Goal: Task Accomplishment & Management: Manage account settings

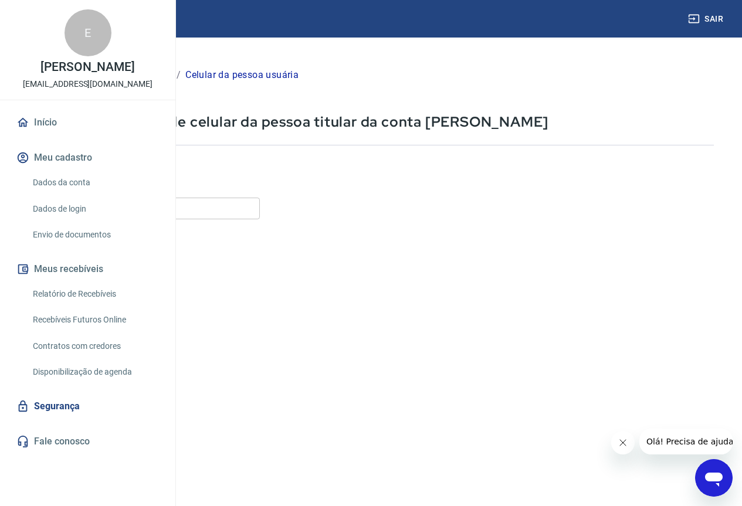
click at [260, 204] on input "Celular" at bounding box center [146, 209] width 227 height 22
type input "[PHONE_NUMBER]"
click at [98, 485] on button "Continuar" at bounding box center [65, 478] width 65 height 24
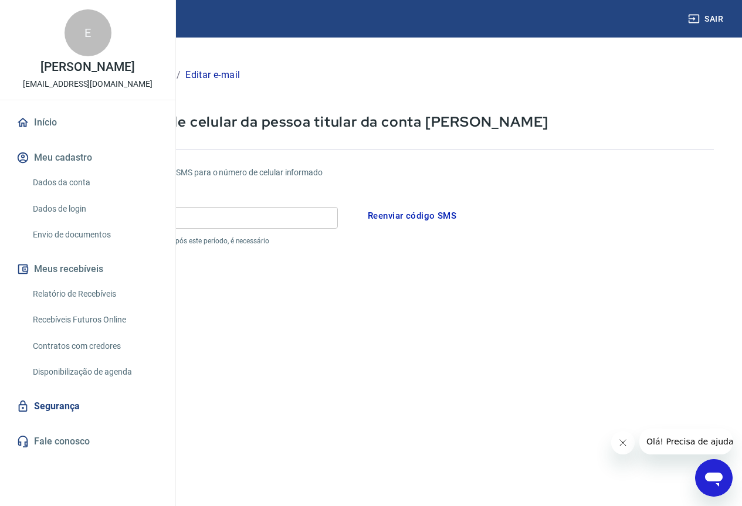
click at [338, 224] on input "Código" at bounding box center [185, 218] width 305 height 22
click at [293, 219] on input "453068" at bounding box center [185, 218] width 305 height 22
type input "453068"
click at [311, 262] on form "Por favor, informe o código enviado por SMS para o número de celular informado …" at bounding box center [373, 344] width 681 height 383
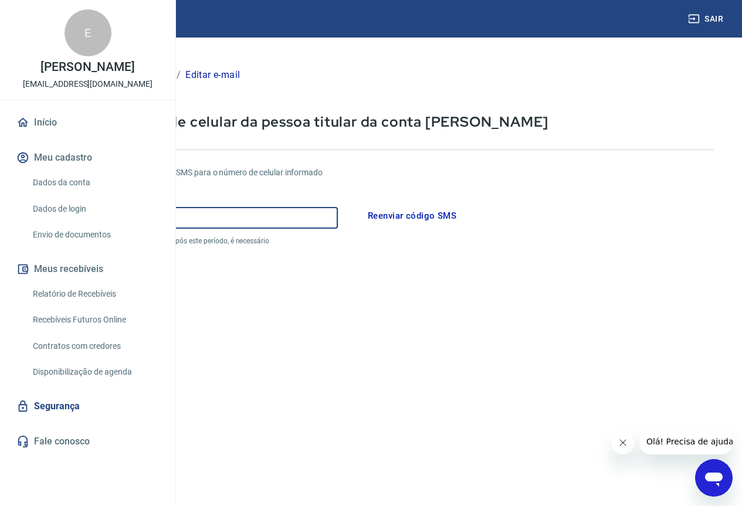
click at [311, 262] on form "Por favor, informe o código enviado por SMS para o número de celular informado …" at bounding box center [373, 344] width 681 height 383
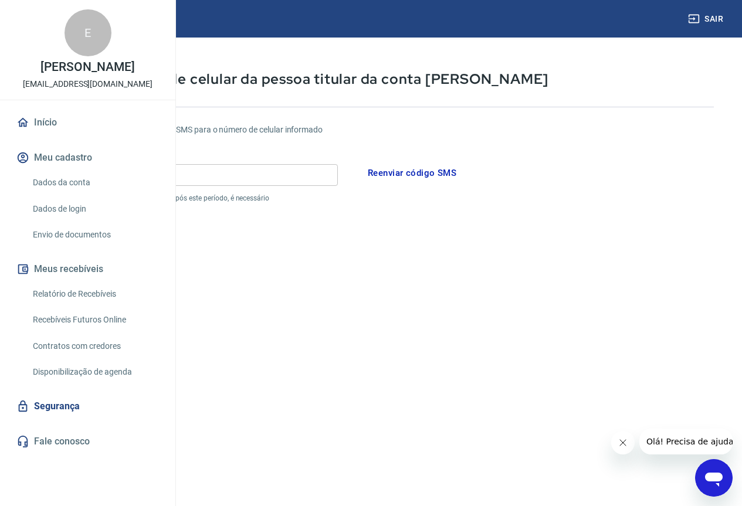
scroll to position [94, 0]
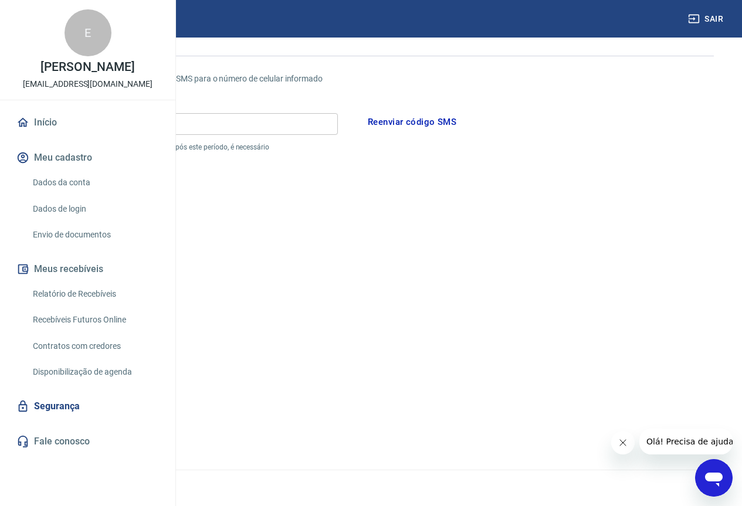
click at [98, 429] on button "Continuar" at bounding box center [65, 429] width 65 height 24
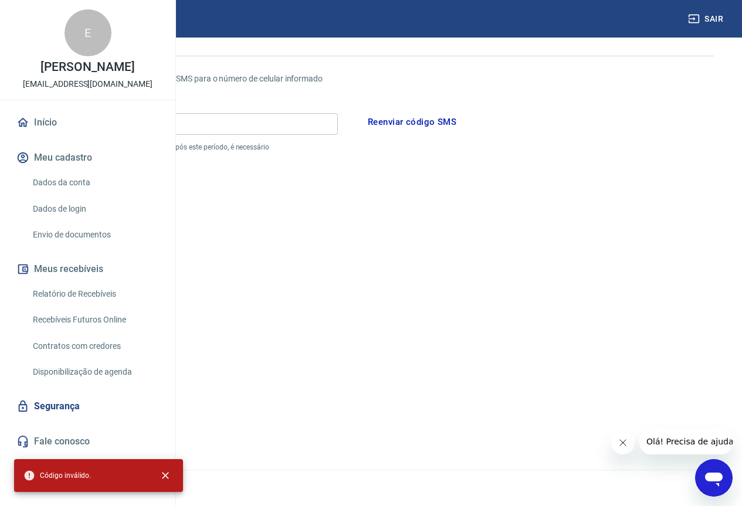
click at [463, 120] on button "Reenviar código SMS" at bounding box center [413, 122] width 102 height 25
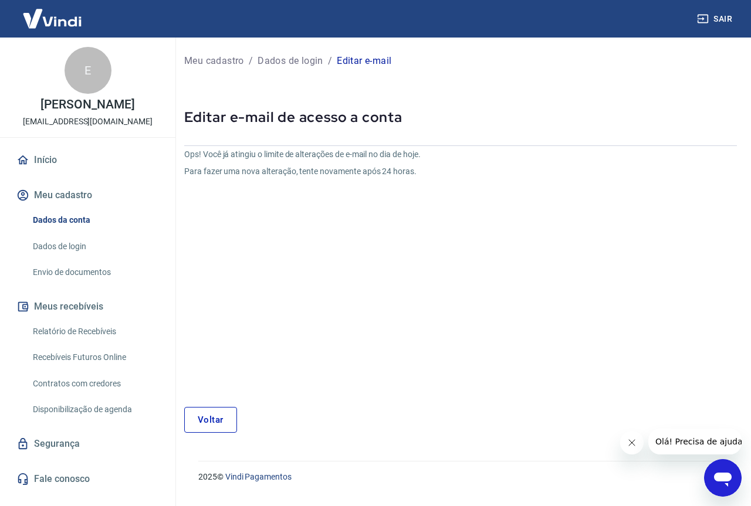
click at [211, 423] on link "Voltar" at bounding box center [210, 420] width 53 height 26
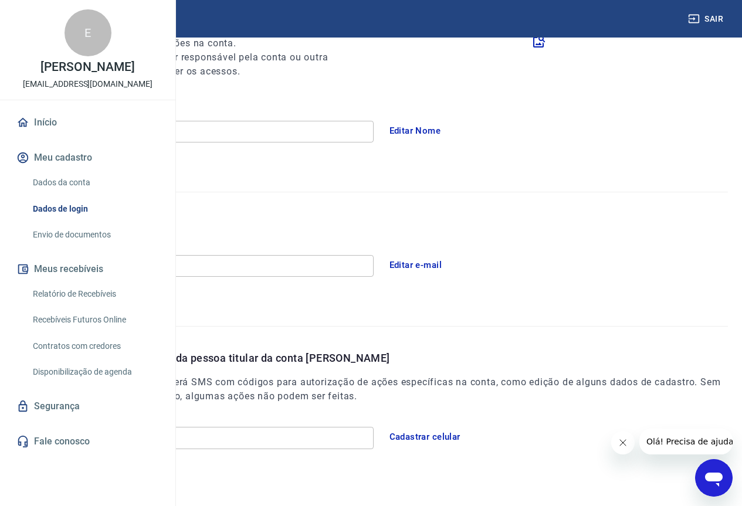
scroll to position [205, 0]
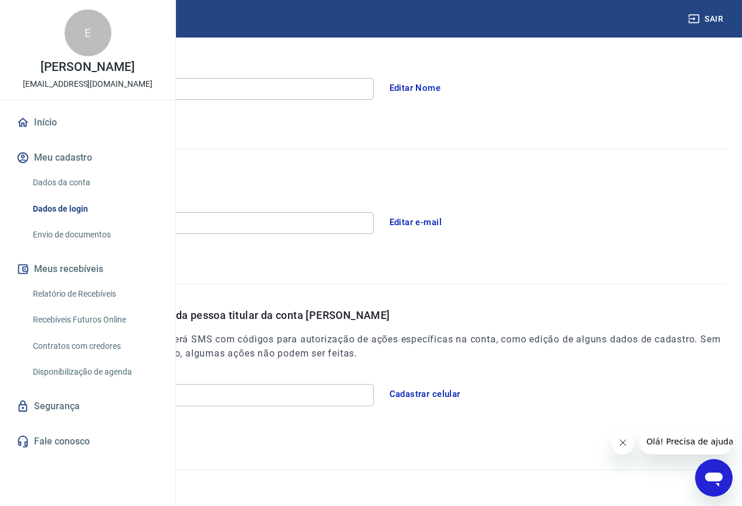
click at [467, 395] on button "Cadastrar celular" at bounding box center [425, 394] width 84 height 25
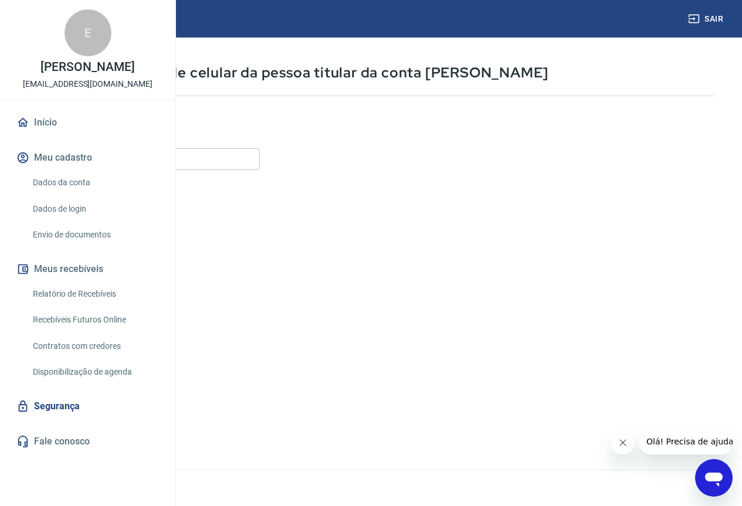
scroll to position [49, 0]
click at [249, 163] on input "Celular" at bounding box center [146, 159] width 227 height 22
type input "[PHONE_NUMBER]"
click at [98, 435] on button "Continuar" at bounding box center [65, 429] width 65 height 24
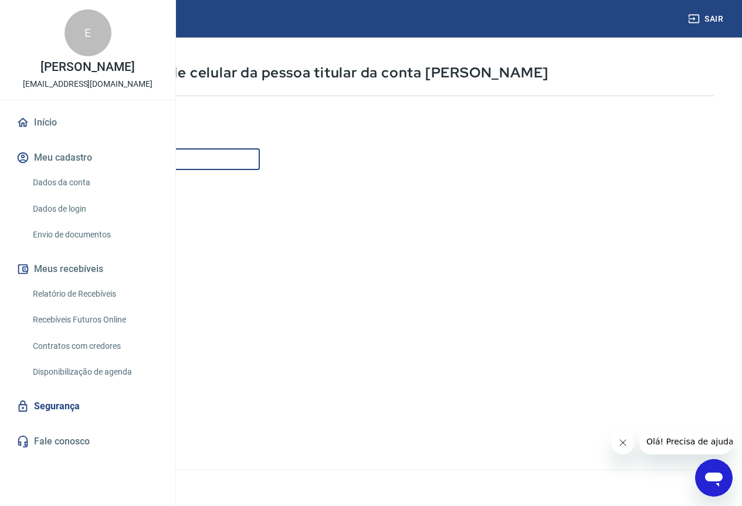
click at [98, 435] on div "Continuar" at bounding box center [65, 429] width 65 height 25
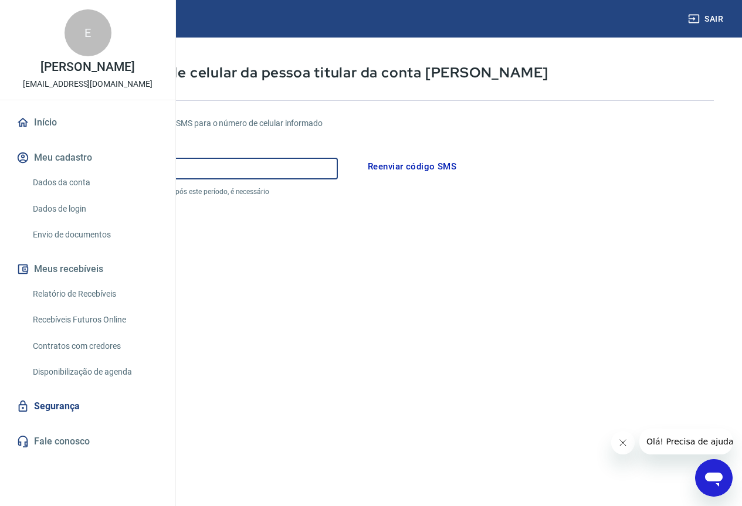
click at [338, 164] on input "Código" at bounding box center [185, 169] width 305 height 22
type input "847582"
click at [98, 471] on button "Continuar" at bounding box center [65, 473] width 65 height 24
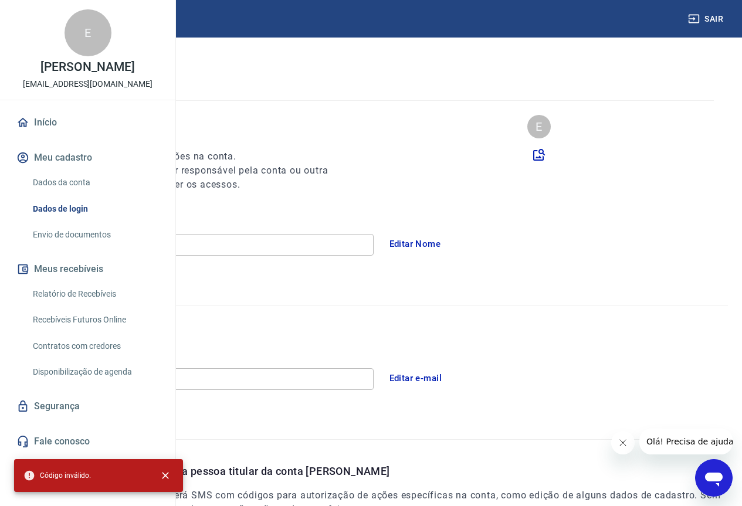
scroll to position [201, 0]
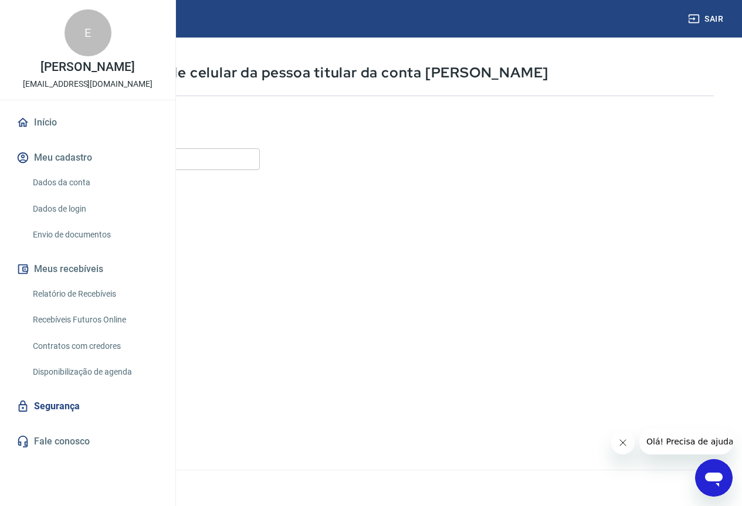
scroll to position [5, 0]
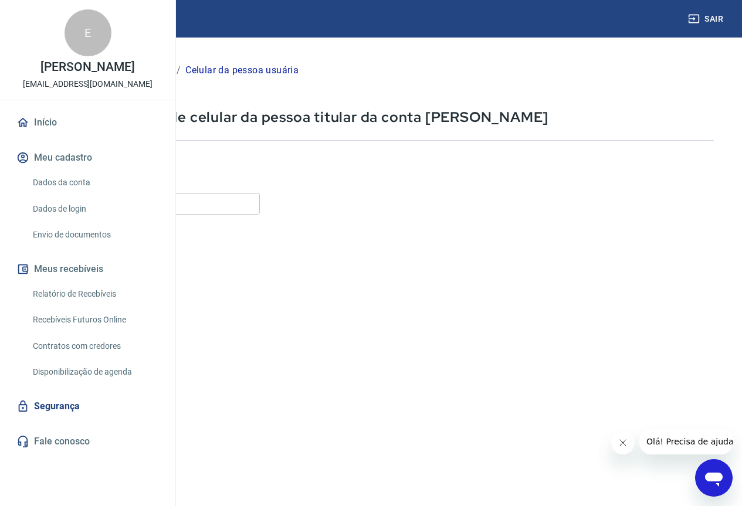
click at [260, 202] on input "Celular" at bounding box center [146, 204] width 227 height 22
type input "[PHONE_NUMBER]"
click at [98, 471] on button "Continuar" at bounding box center [65, 473] width 65 height 24
click at [98, 472] on div "Continuar" at bounding box center [65, 473] width 65 height 25
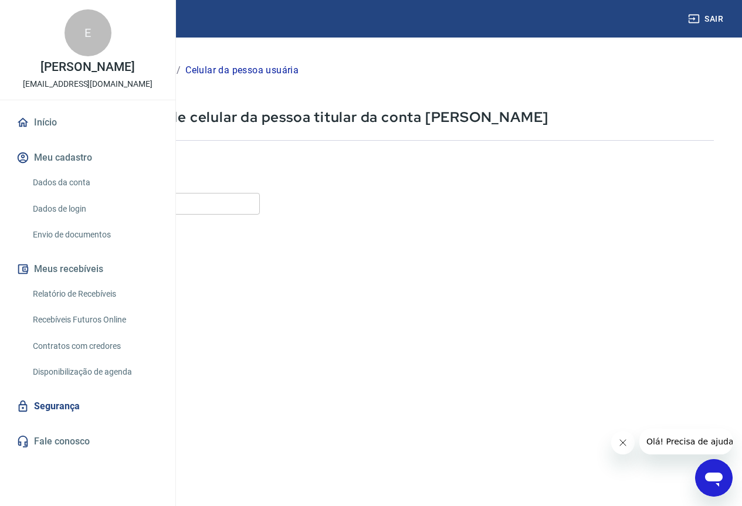
click at [60, 21] on img at bounding box center [52, 19] width 76 height 36
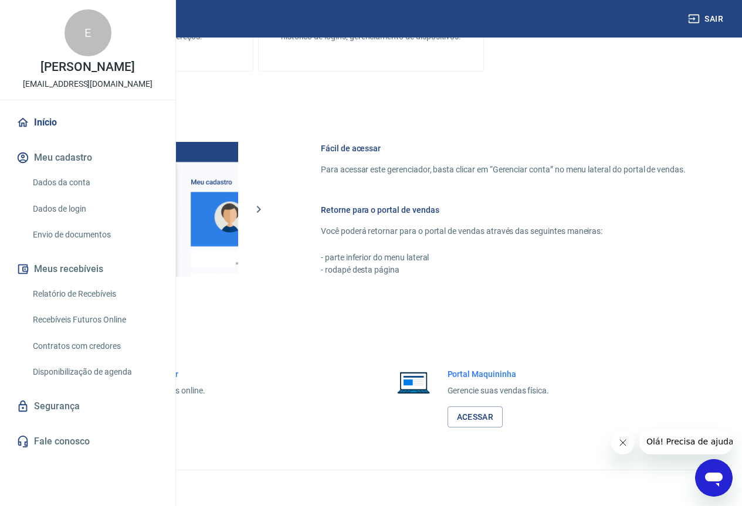
click at [56, 171] on button "Meu cadastro" at bounding box center [87, 158] width 147 height 26
click at [75, 195] on link "Dados da conta" at bounding box center [94, 183] width 133 height 24
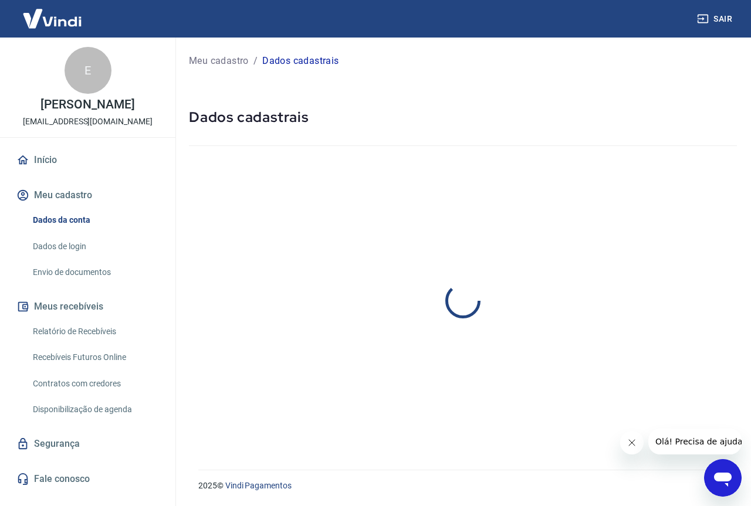
select select "SP"
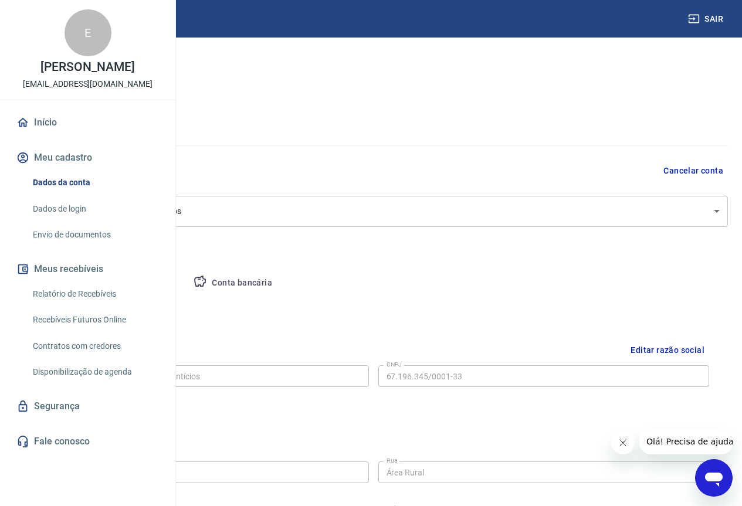
click at [184, 281] on button "Pessoa titular" at bounding box center [137, 283] width 93 height 28
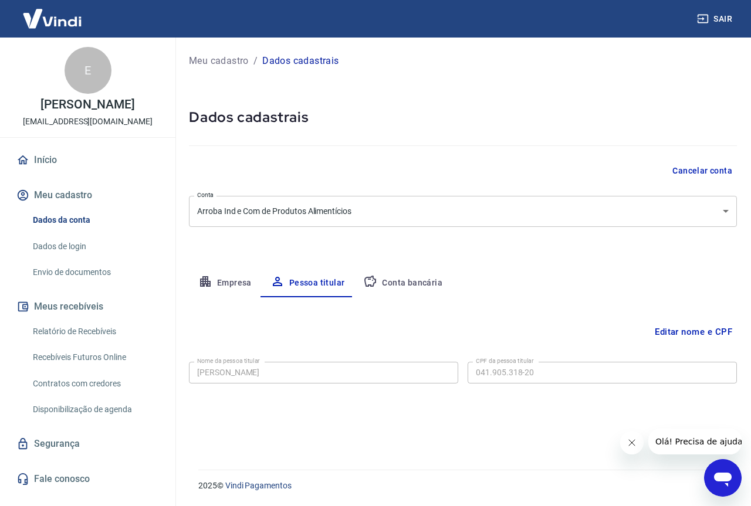
click at [231, 283] on button "Empresa" at bounding box center [225, 283] width 72 height 28
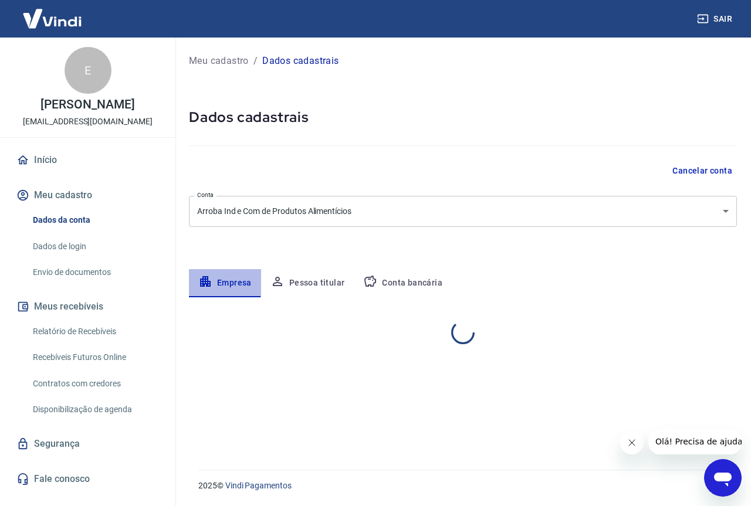
click at [231, 284] on button "Empresa" at bounding box center [225, 283] width 72 height 28
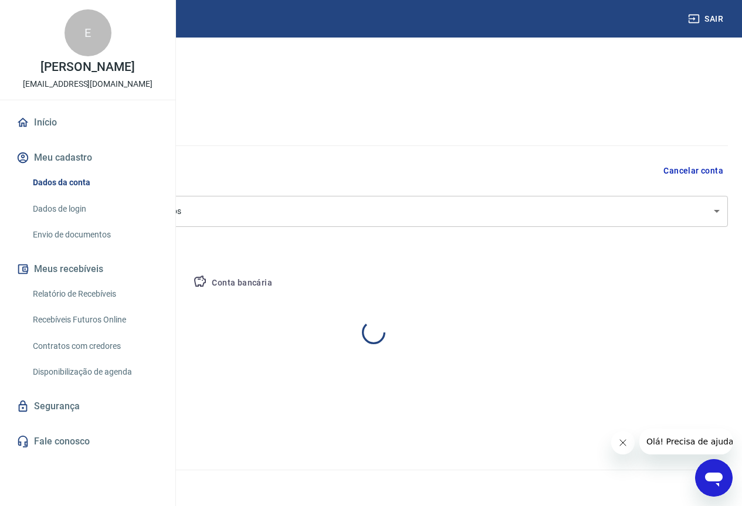
select select "SP"
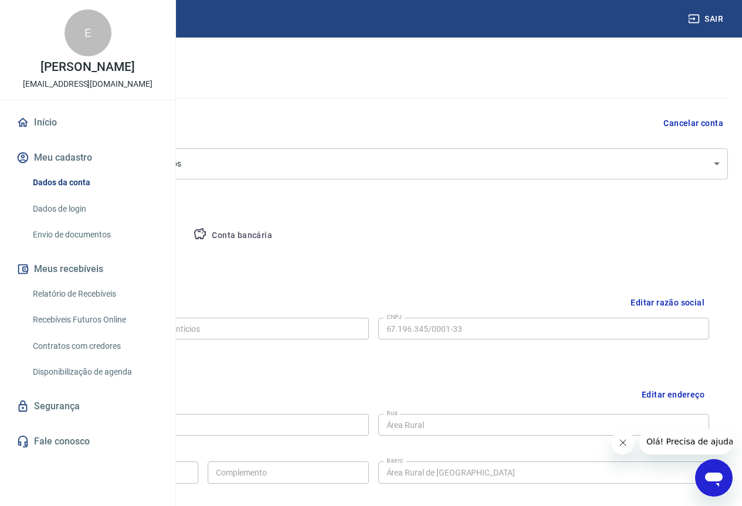
scroll to position [46, 0]
click at [83, 221] on link "Dados de login" at bounding box center [94, 209] width 133 height 24
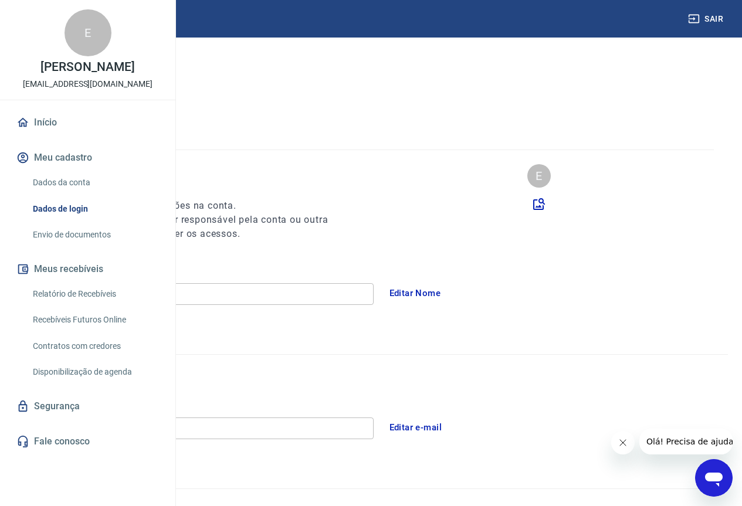
click at [87, 56] on div "E" at bounding box center [88, 32] width 47 height 47
click at [74, 33] on img at bounding box center [52, 19] width 76 height 36
